Goal: Navigation & Orientation: Find specific page/section

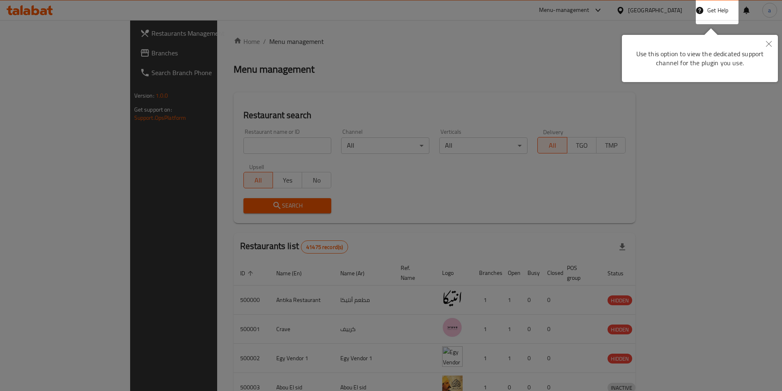
click at [450, 52] on div at bounding box center [391, 195] width 782 height 391
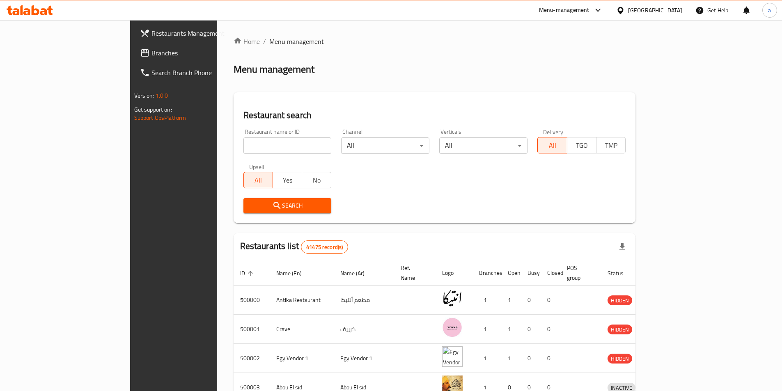
click at [670, 11] on div "[GEOGRAPHIC_DATA]" at bounding box center [655, 10] width 54 height 9
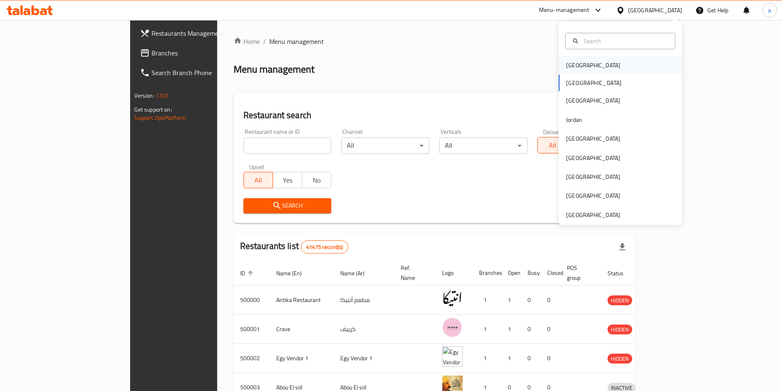
click at [573, 66] on div "[GEOGRAPHIC_DATA]" at bounding box center [593, 65] width 54 height 9
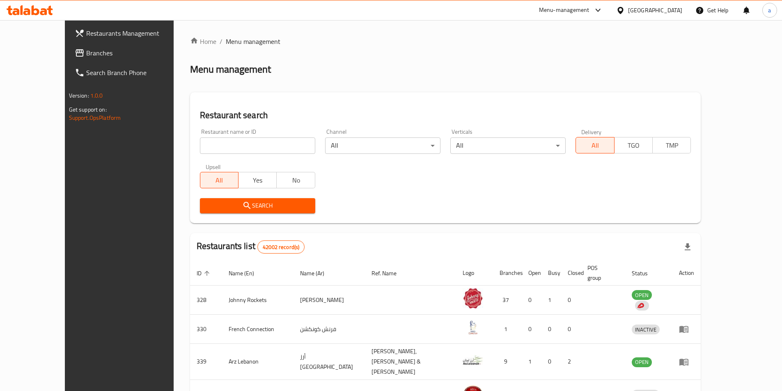
click at [628, 9] on div "[GEOGRAPHIC_DATA]" at bounding box center [655, 10] width 54 height 9
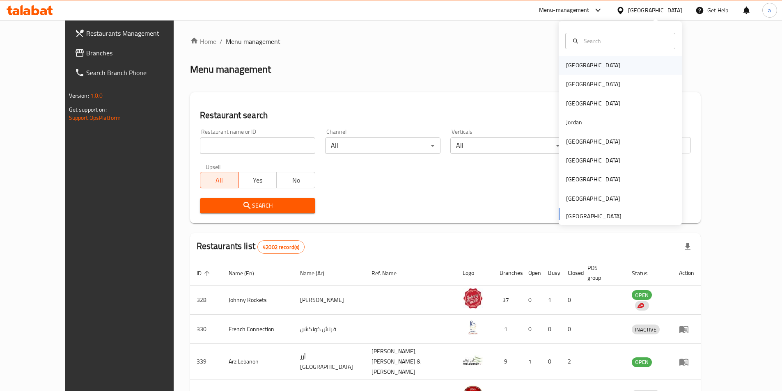
click at [579, 63] on div "[GEOGRAPHIC_DATA]" at bounding box center [592, 65] width 67 height 19
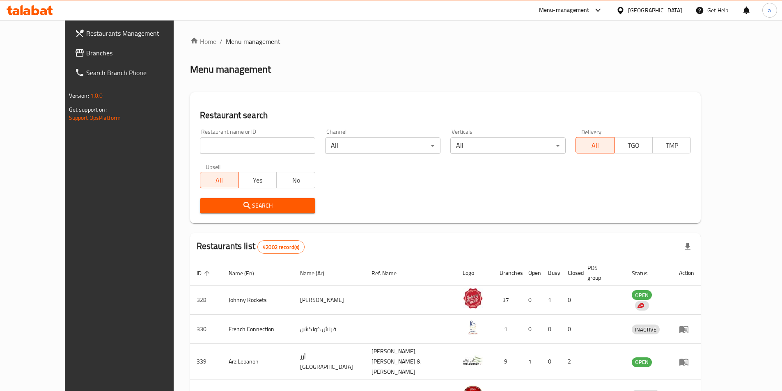
click at [645, 9] on div "[GEOGRAPHIC_DATA]" at bounding box center [655, 10] width 54 height 9
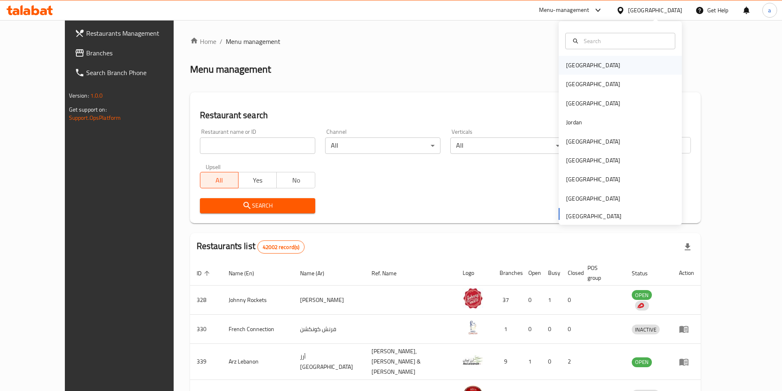
click at [575, 65] on div "[GEOGRAPHIC_DATA]" at bounding box center [593, 65] width 54 height 9
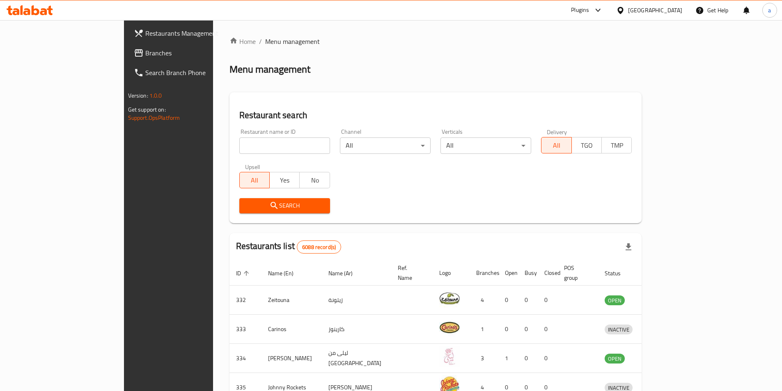
click at [145, 56] on span "Branches" at bounding box center [196, 53] width 103 height 10
